Goal: Use online tool/utility: Utilize a website feature to perform a specific function

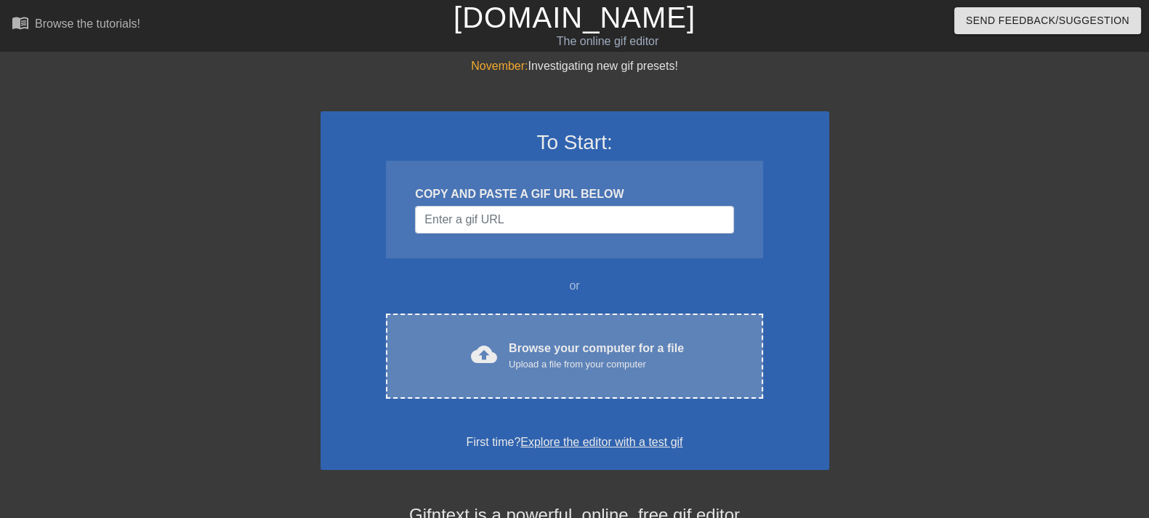
click at [593, 385] on div "cloud_upload Browse your computer for a file Upload a file from your computer C…" at bounding box center [574, 355] width 377 height 85
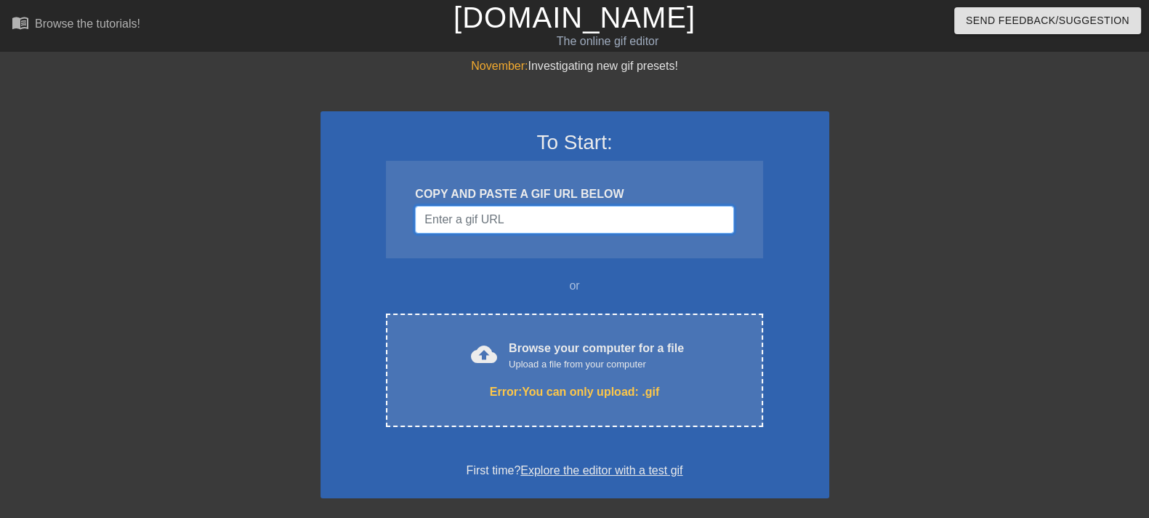
click at [592, 220] on input "Username" at bounding box center [574, 220] width 318 height 28
paste input "data:image/jpeg;base64,/9j/4AAQSkZJRgABAQAAAQABAAD/2wCEAAkGBxMTEhUTEhMWFRUVGB4b…"
type input "data:image/jpeg;base64,/9j/4AAQSkZJRgABAQAAAQABAAD/2wCEAAkGBxMTEhUTEhMWFRUVGB4b…"
click at [545, 217] on input "Username" at bounding box center [574, 220] width 318 height 28
paste input "[URL][DOMAIN_NAME]"
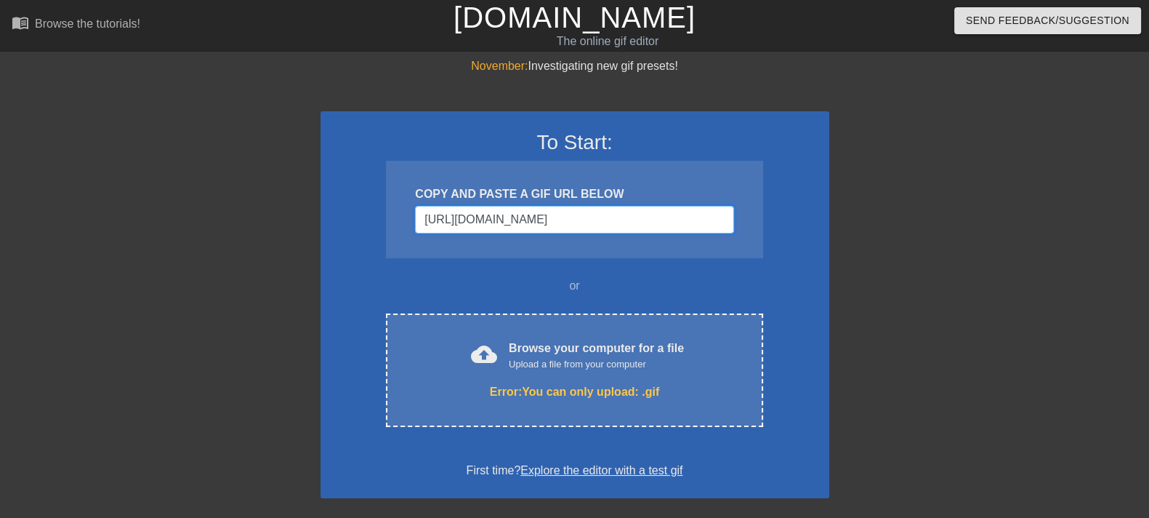
scroll to position [0, 43]
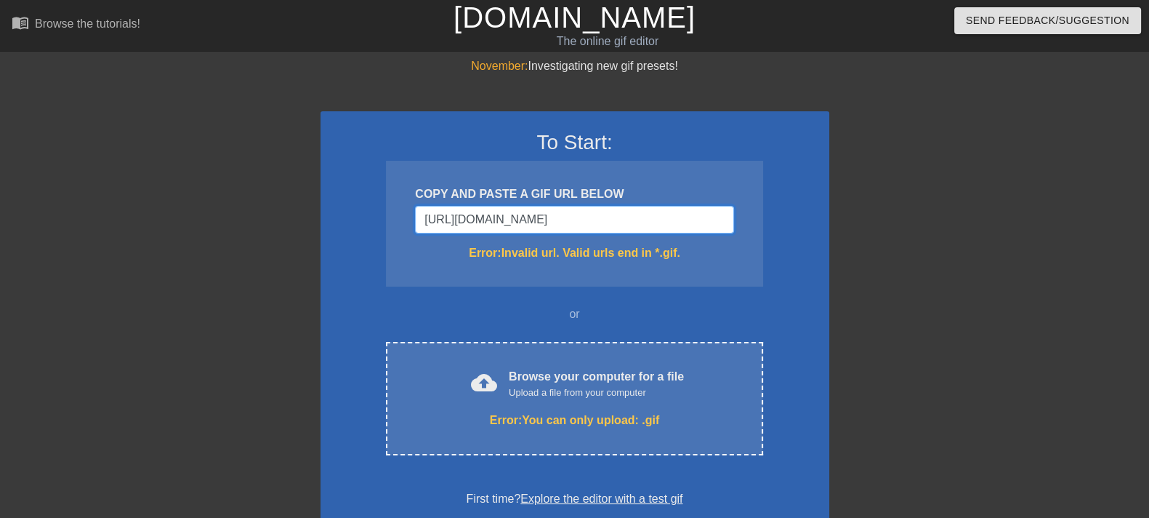
type input "[URL][DOMAIN_NAME]"
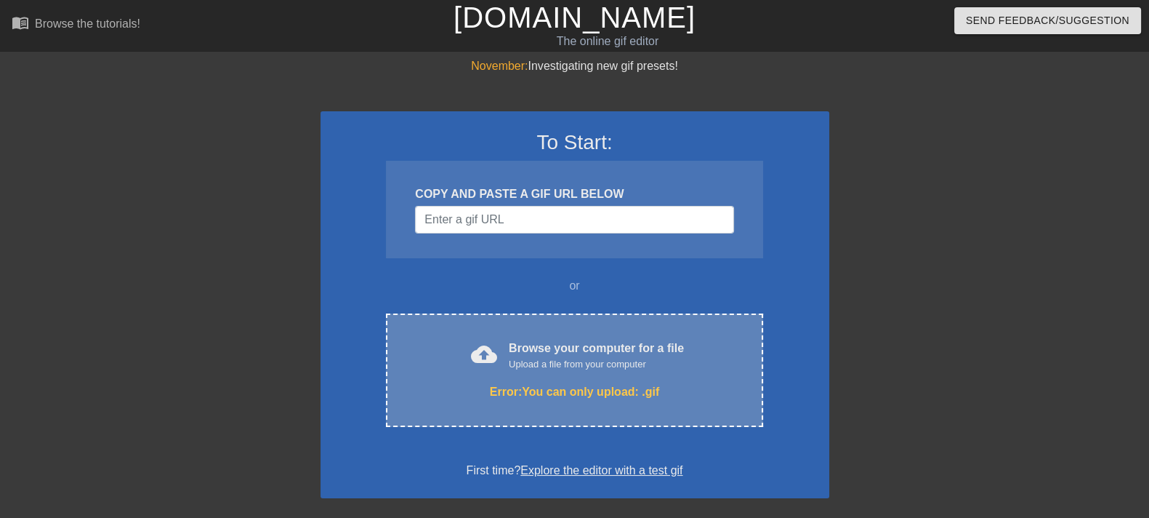
click at [598, 386] on div "Error: You can only upload: .gif" at bounding box center [575, 391] width 316 height 17
